Goal: Navigation & Orientation: Find specific page/section

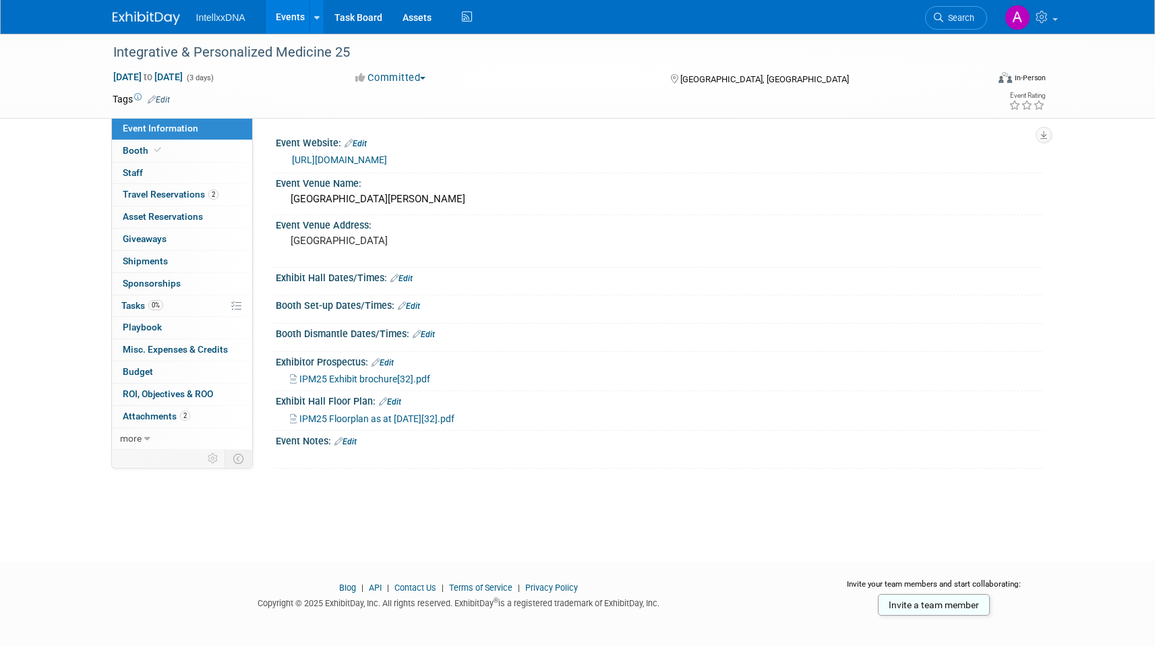
click at [286, 18] on link "Events" at bounding box center [290, 17] width 49 height 34
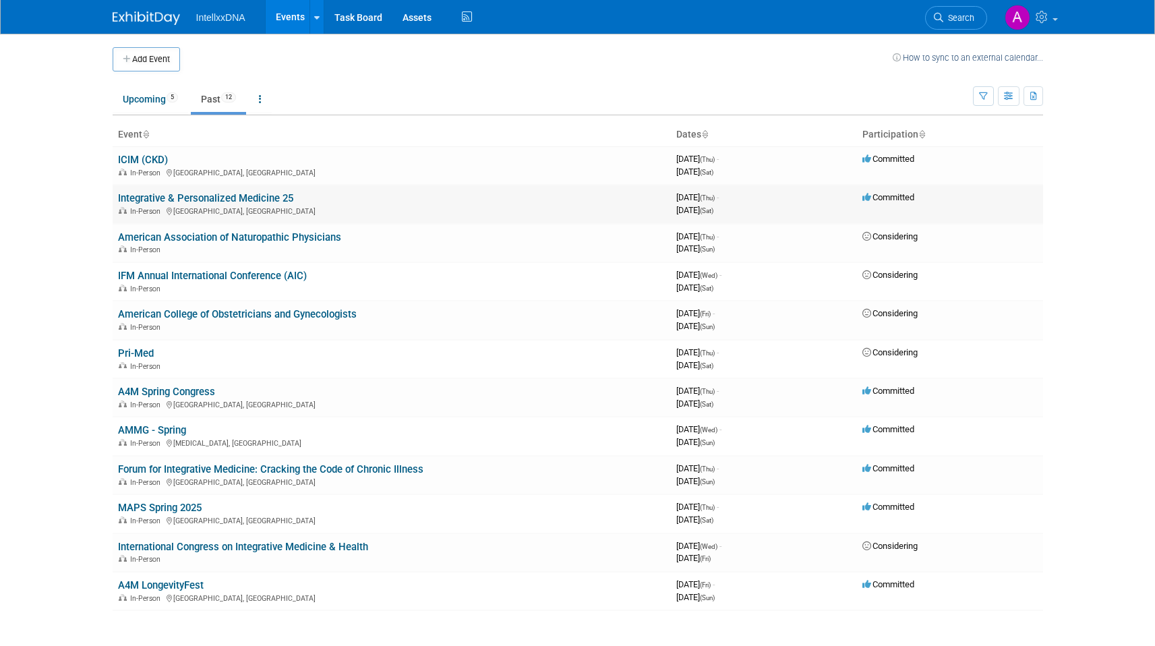
click at [183, 204] on link "Integrative & Personalized Medicine 25" at bounding box center [205, 198] width 175 height 12
